Goal: Task Accomplishment & Management: Manage account settings

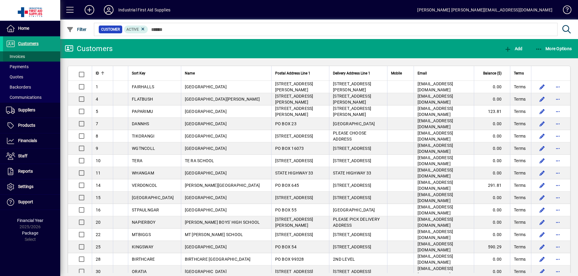
click at [17, 56] on span "Invoices" at bounding box center [15, 56] width 19 height 5
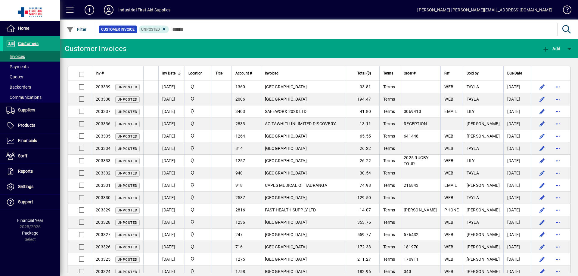
click at [308, 126] on td "AO TAWHITI UNLIMITED DISCOVERY" at bounding box center [303, 124] width 85 height 12
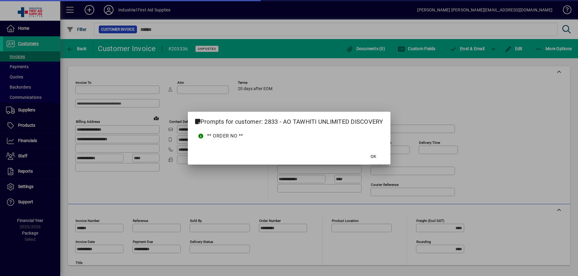
type input "**********"
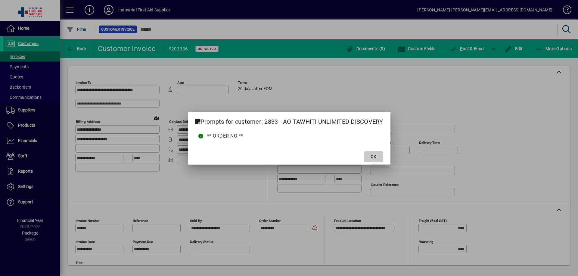
drag, startPoint x: 377, startPoint y: 153, endPoint x: 375, endPoint y: 158, distance: 5.0
click at [377, 155] on span at bounding box center [373, 157] width 19 height 14
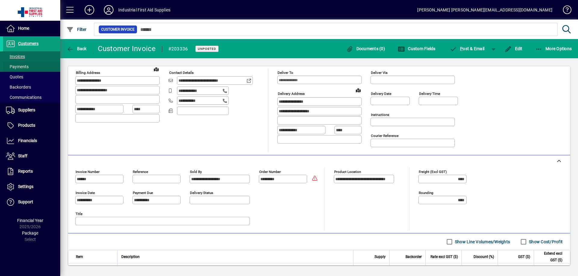
scroll to position [44, 0]
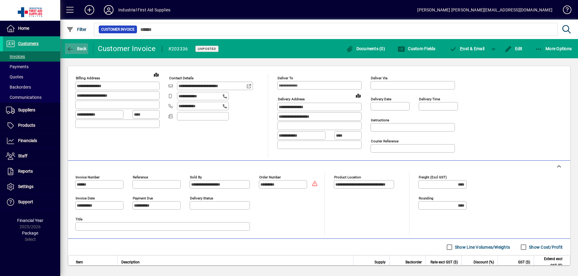
click at [69, 47] on icon "button" at bounding box center [70, 49] width 8 height 6
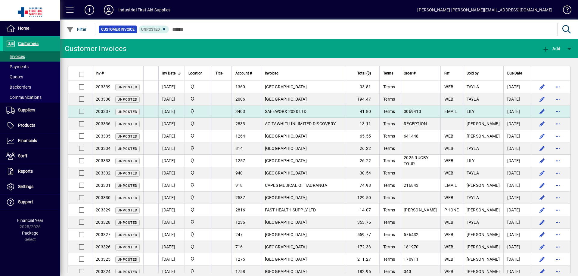
click at [300, 112] on span "SAFEWORX 2020 LTD" at bounding box center [286, 111] width 42 height 5
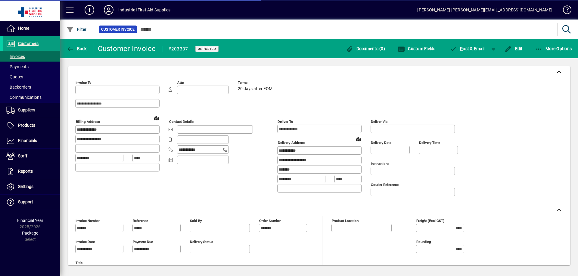
type input "**********"
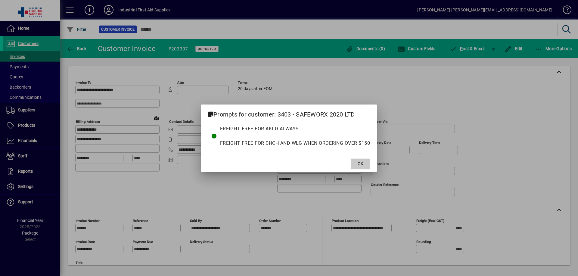
click at [363, 161] on span "OK" at bounding box center [360, 164] width 6 height 6
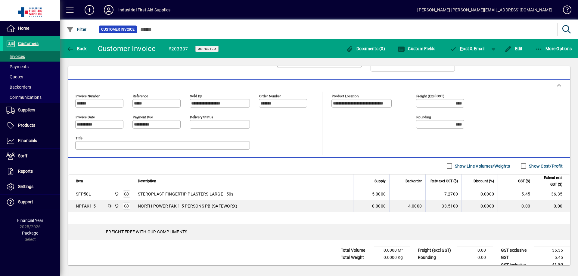
scroll to position [130, 0]
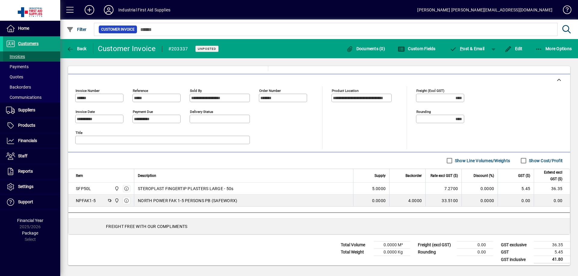
drag, startPoint x: 27, startPoint y: 54, endPoint x: 28, endPoint y: 58, distance: 4.2
click at [27, 54] on span at bounding box center [31, 56] width 57 height 14
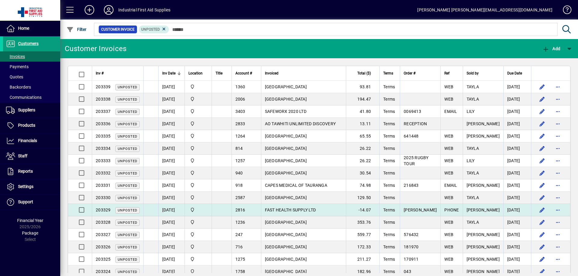
click at [279, 212] on span "FAST HEALTH SUPPLY LTD" at bounding box center [290, 210] width 51 height 5
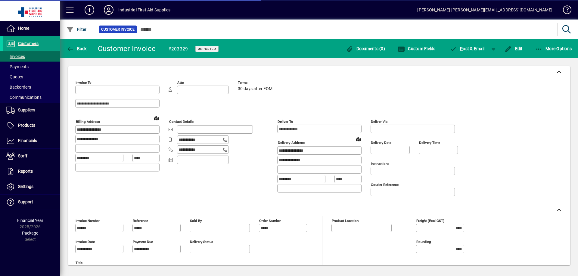
type input "**********"
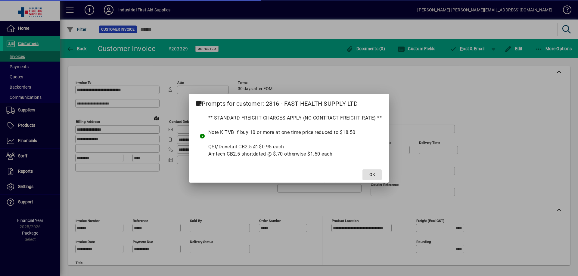
type input "**********"
drag, startPoint x: 374, startPoint y: 172, endPoint x: 398, endPoint y: 152, distance: 31.4
click at [375, 171] on button "OK" at bounding box center [371, 175] width 19 height 11
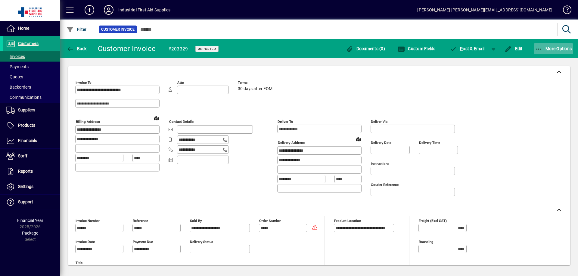
click at [552, 50] on span "More Options" at bounding box center [553, 48] width 37 height 5
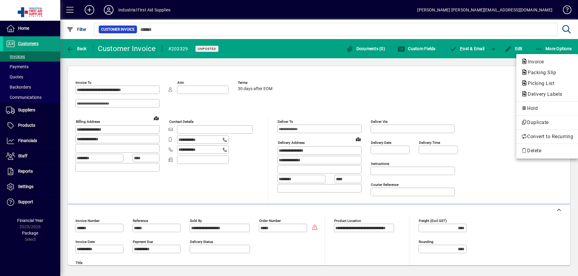
drag, startPoint x: 536, startPoint y: 62, endPoint x: 532, endPoint y: 65, distance: 4.8
click at [535, 63] on span "Invoice" at bounding box center [534, 62] width 26 height 6
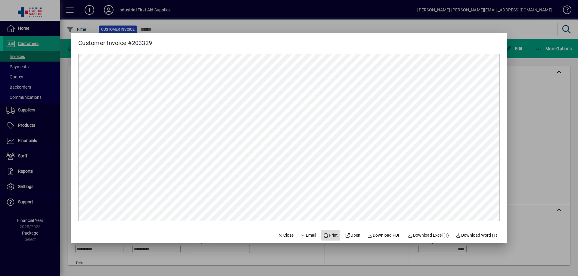
click at [329, 236] on span "Print" at bounding box center [330, 236] width 14 height 6
click at [561, 199] on div at bounding box center [289, 138] width 578 height 276
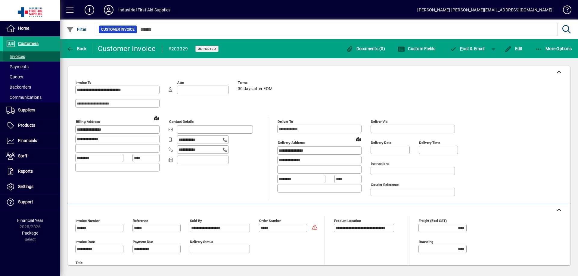
click at [25, 57] on span "Invoices" at bounding box center [15, 56] width 19 height 5
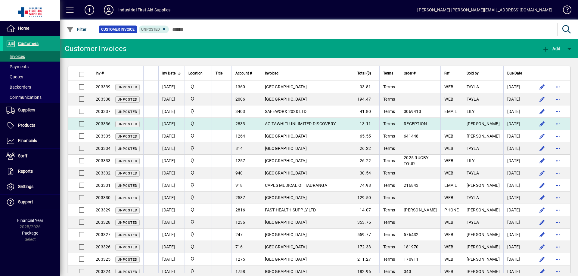
click at [294, 123] on span "AO TAWHITI UNLIMITED DISCOVERY" at bounding box center [300, 124] width 71 height 5
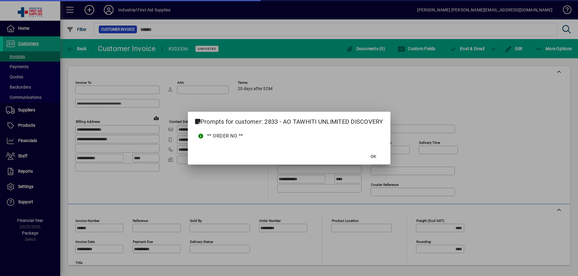
type input "**********"
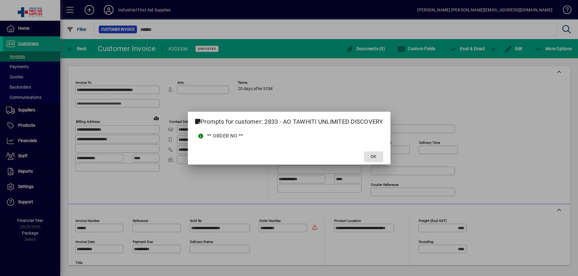
click at [373, 156] on span "OK" at bounding box center [373, 157] width 6 height 6
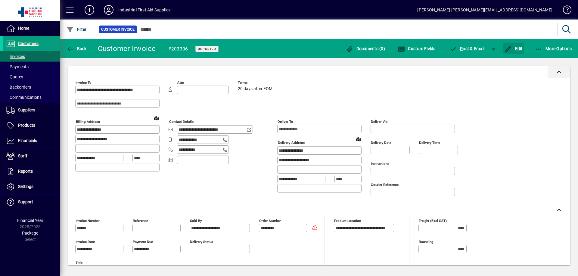
drag, startPoint x: 521, startPoint y: 45, endPoint x: 307, endPoint y: 77, distance: 216.2
click at [509, 47] on button "Edit" at bounding box center [513, 48] width 21 height 11
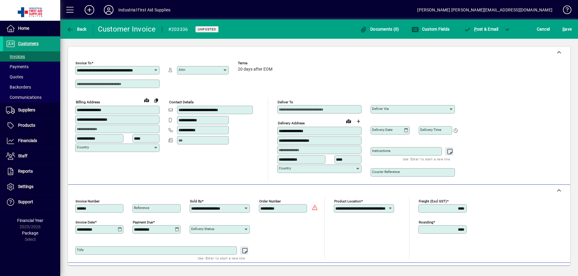
drag, startPoint x: 224, startPoint y: 68, endPoint x: 209, endPoint y: 74, distance: 16.8
click at [224, 69] on icon at bounding box center [225, 70] width 5 height 5
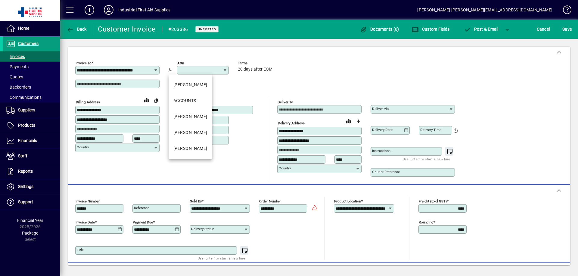
drag, startPoint x: 183, startPoint y: 133, endPoint x: 180, endPoint y: 139, distance: 6.5
click at [183, 134] on div "[PERSON_NAME]" at bounding box center [190, 133] width 34 height 6
type input "**********"
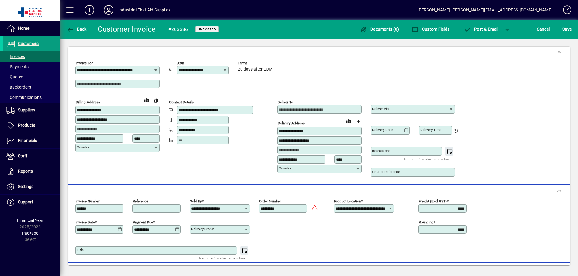
click at [150, 209] on input "Reference" at bounding box center [157, 208] width 46 height 5
type input "*"
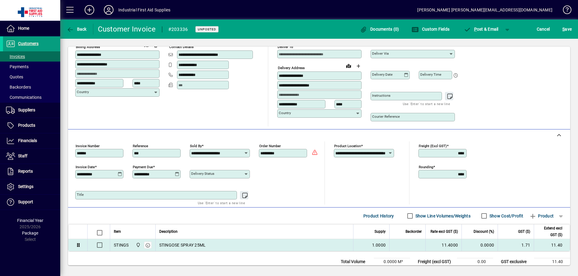
scroll to position [60, 0]
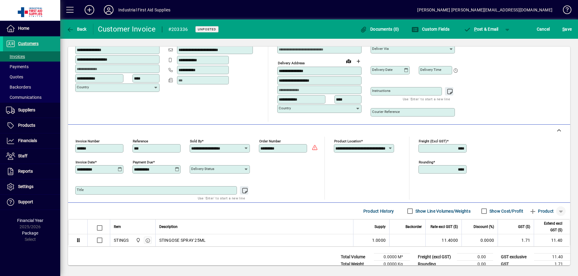
type input "***"
drag, startPoint x: 557, startPoint y: 211, endPoint x: 555, endPoint y: 215, distance: 4.3
click at [557, 212] on span "button" at bounding box center [560, 211] width 14 height 14
click at [539, 178] on span "Separator" at bounding box center [535, 177] width 25 height 7
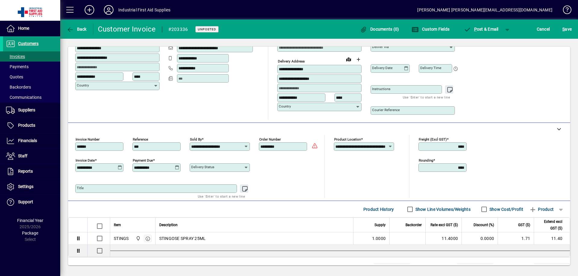
scroll to position [0, 0]
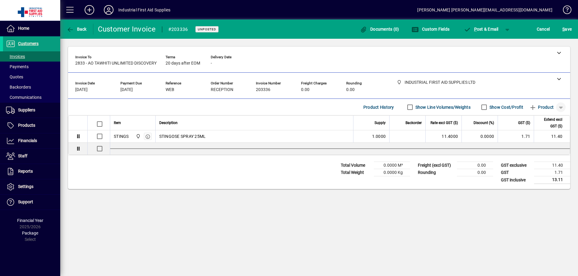
click at [557, 107] on span "button" at bounding box center [560, 107] width 14 height 14
click at [535, 139] on span "Note" at bounding box center [534, 141] width 15 height 7
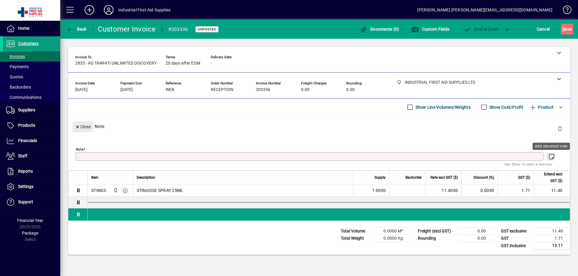
drag, startPoint x: 550, startPoint y: 157, endPoint x: 516, endPoint y: 150, distance: 34.4
click at [550, 156] on icon "button" at bounding box center [552, 157] width 8 height 6
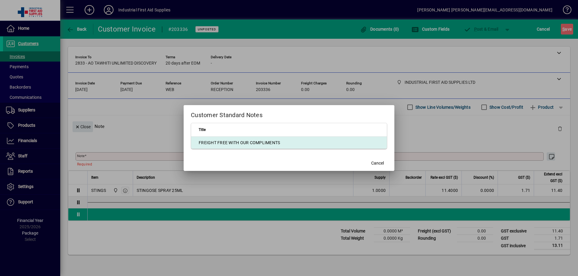
click at [308, 142] on td "FREIGHT FREE WITH OUR COMPLIMENTS" at bounding box center [289, 143] width 196 height 12
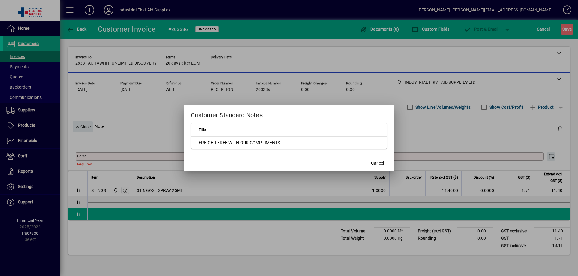
type textarea "**********"
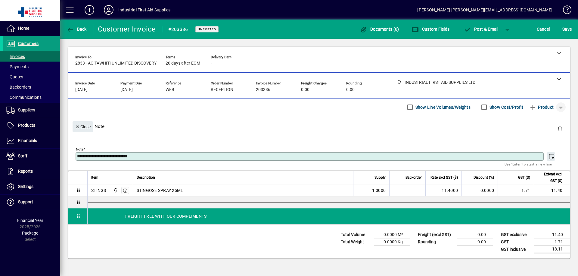
click at [560, 110] on span "button" at bounding box center [560, 107] width 14 height 14
drag, startPoint x: 540, startPoint y: 153, endPoint x: 459, endPoint y: 187, distance: 87.9
click at [539, 153] on span "Separator" at bounding box center [539, 152] width 25 height 7
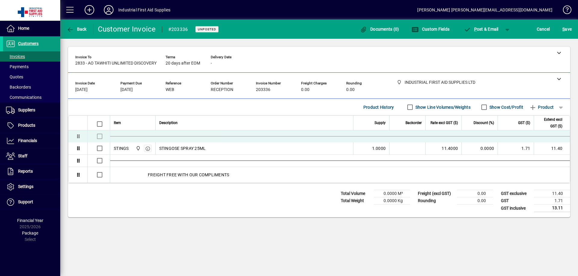
drag, startPoint x: 329, startPoint y: 183, endPoint x: 339, endPoint y: 134, distance: 50.0
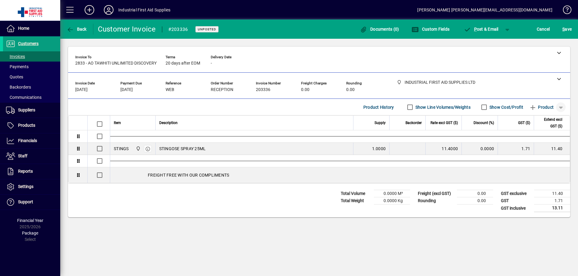
click at [561, 107] on span "button" at bounding box center [560, 107] width 14 height 14
drag, startPoint x: 535, startPoint y: 143, endPoint x: 296, endPoint y: 263, distance: 267.5
click at [536, 142] on span "Note" at bounding box center [534, 141] width 15 height 7
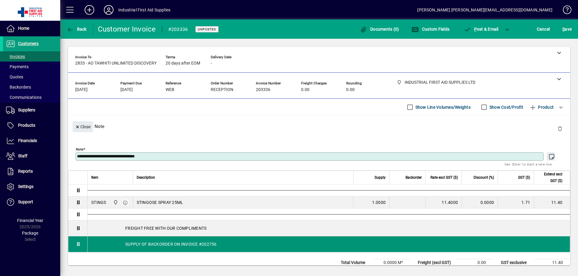
type textarea "**********"
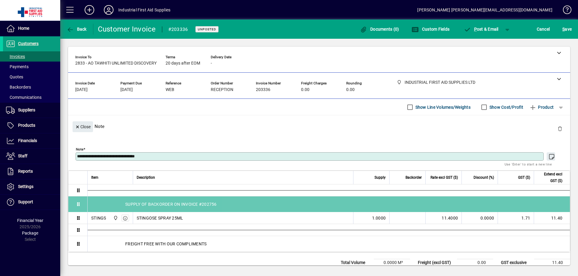
drag, startPoint x: 222, startPoint y: 243, endPoint x: 234, endPoint y: 199, distance: 45.3
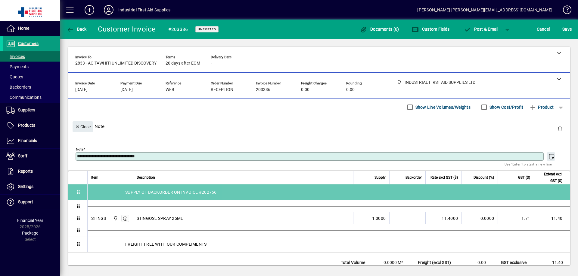
drag, startPoint x: 184, startPoint y: 204, endPoint x: 191, endPoint y: 193, distance: 13.0
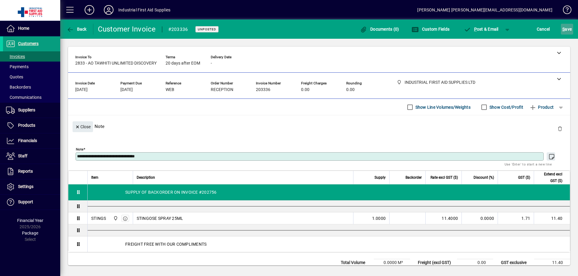
click at [567, 29] on span "S ave" at bounding box center [566, 29] width 9 height 10
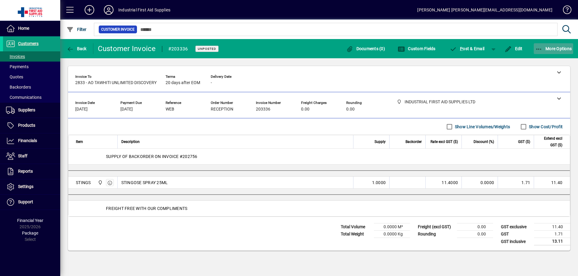
drag, startPoint x: 554, startPoint y: 49, endPoint x: 553, endPoint y: 52, distance: 3.4
click at [554, 51] on span "More Options" at bounding box center [553, 48] width 37 height 5
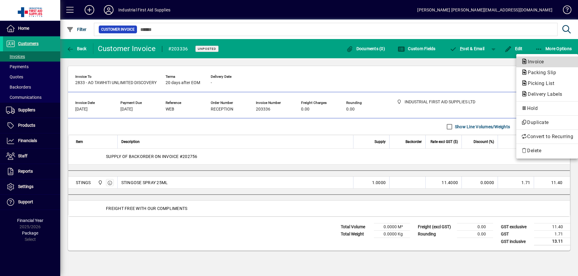
click at [536, 62] on span "Invoice" at bounding box center [534, 62] width 26 height 6
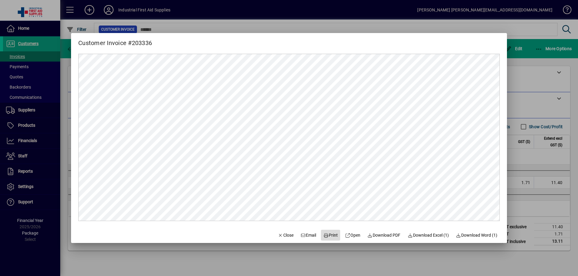
click at [329, 237] on span "Print" at bounding box center [330, 236] width 14 height 6
click at [29, 124] on div at bounding box center [289, 138] width 578 height 276
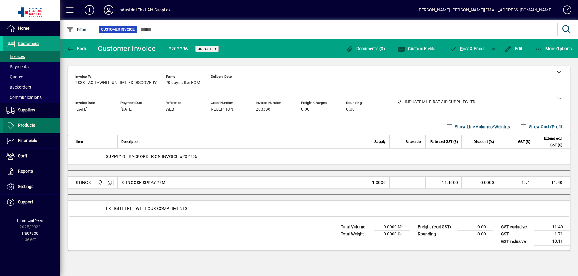
click at [26, 124] on span "Products" at bounding box center [26, 125] width 17 height 5
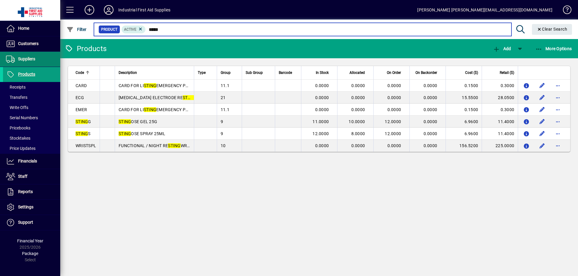
type input "*****"
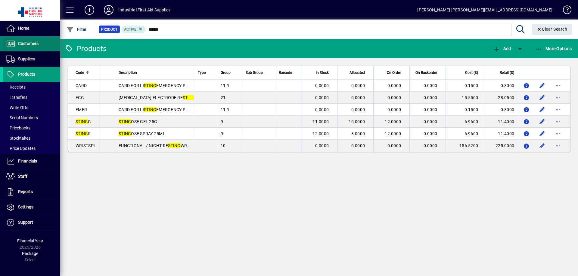
click at [24, 44] on span "Customers" at bounding box center [28, 43] width 20 height 5
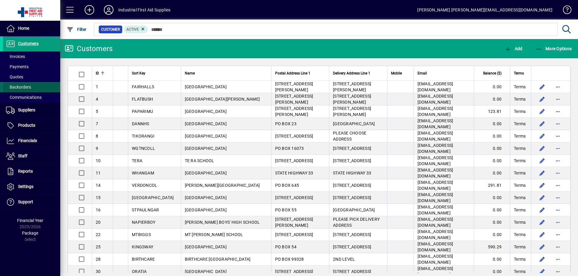
click at [24, 87] on span "Backorders" at bounding box center [18, 87] width 25 height 5
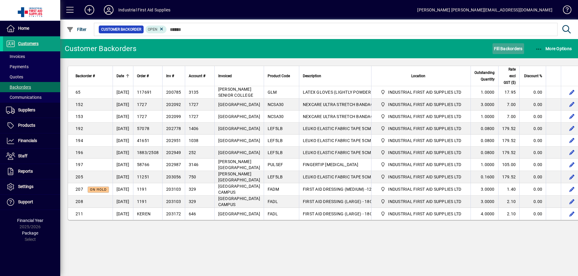
click at [514, 47] on span "Fill Backorders" at bounding box center [508, 49] width 29 height 10
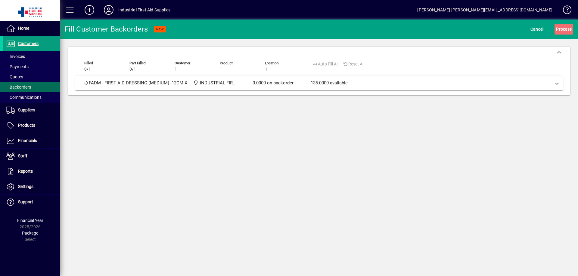
click at [558, 80] on mat-expansion-panel-header "FADM - FIRST AID DRESSING (MEDIUM) -12CM X 12CM INDUSTRIAL FIRST AID SUPPLIES L…" at bounding box center [318, 83] width 487 height 15
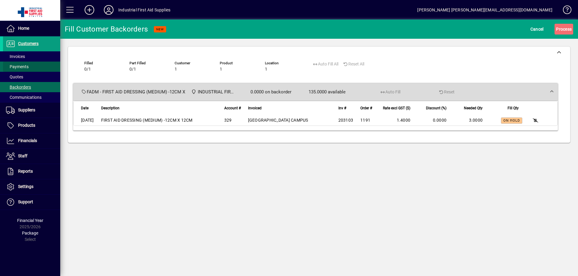
click at [20, 67] on span "Payments" at bounding box center [17, 66] width 23 height 5
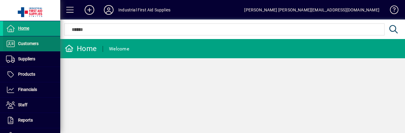
click at [41, 43] on span at bounding box center [31, 44] width 57 height 14
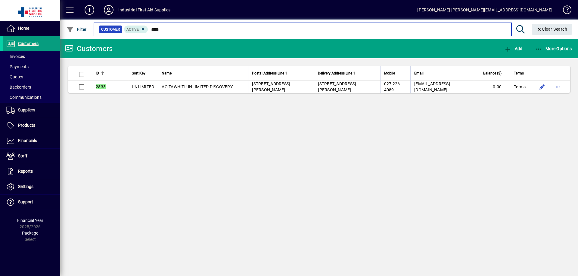
type input "****"
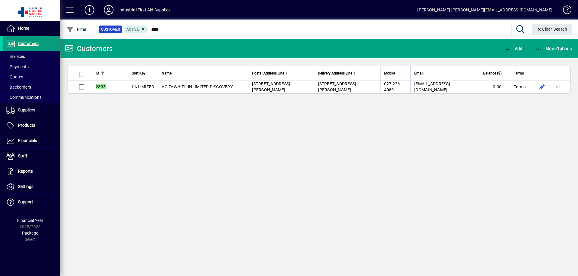
drag, startPoint x: 558, startPoint y: 129, endPoint x: 563, endPoint y: 169, distance: 40.6
click at [561, 145] on div "Customers Add More Options ID Sort Key Name Postal Address Line 1 Delivery Addr…" at bounding box center [318, 157] width 517 height 237
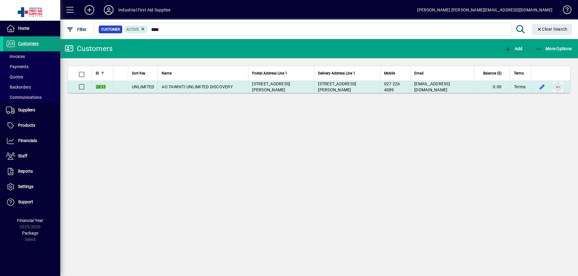
click at [558, 87] on span "button" at bounding box center [557, 87] width 14 height 14
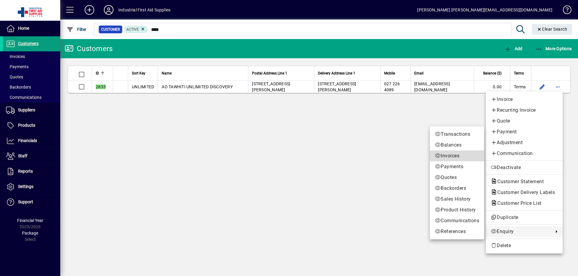
click at [449, 153] on span "Invoices" at bounding box center [456, 156] width 45 height 7
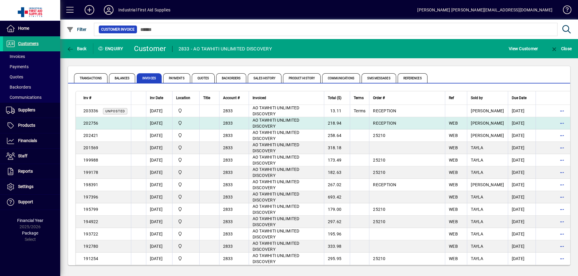
click at [449, 124] on span "WEB" at bounding box center [453, 123] width 9 height 5
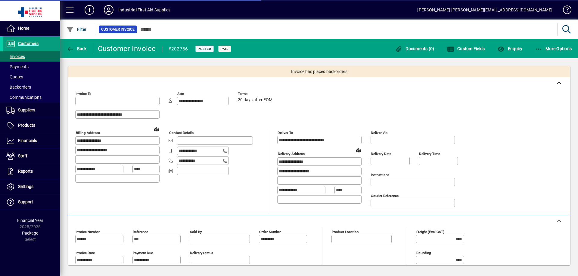
type input "**********"
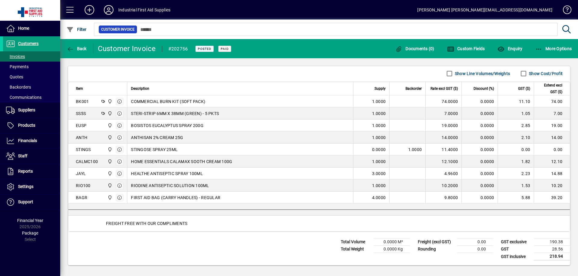
scroll to position [229, 0]
click at [71, 48] on icon "button" at bounding box center [70, 49] width 8 height 6
